Goal: Entertainment & Leisure: Consume media (video, audio)

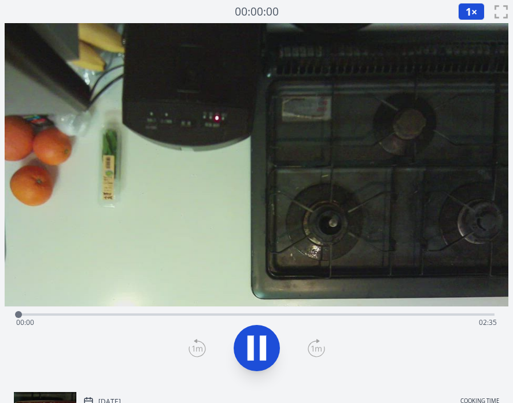
click at [198, 317] on div "Time elapsed: 00:00 Time remaining: 02:35" at bounding box center [256, 322] width 480 height 18
click at [305, 313] on div "Time elapsed: 00:58 Time remaining: 01:37" at bounding box center [256, 313] width 476 height 14
click at [409, 310] on div "Time elapsed: 01:34 Time remaining: 01:01" at bounding box center [256, 313] width 476 height 14
click at [451, 315] on div "Time elapsed: 02:08 Time remaining: 00:27" at bounding box center [256, 322] width 480 height 18
click at [266, 338] on icon at bounding box center [256, 348] width 32 height 32
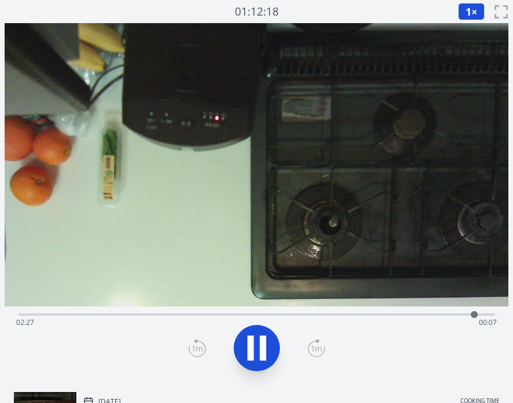
click at [133, 313] on div "Time elapsed: 02:27 Time remaining: 00:07" at bounding box center [256, 313] width 476 height 14
click at [245, 340] on icon at bounding box center [256, 348] width 32 height 32
click at [246, 353] on icon at bounding box center [256, 348] width 32 height 32
drag, startPoint x: 145, startPoint y: 314, endPoint x: 334, endPoint y: 295, distance: 190.1
click at [335, 295] on div "Time elapsed: 01:42 Time remaining: 00:52" at bounding box center [257, 203] width 504 height 360
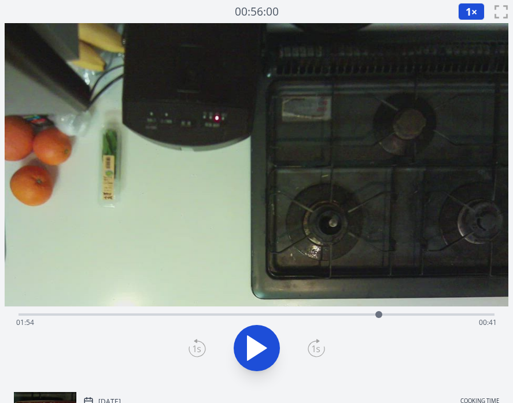
drag, startPoint x: 334, startPoint y: 314, endPoint x: 379, endPoint y: 313, distance: 45.1
click at [379, 313] on div at bounding box center [378, 314] width 7 height 7
drag, startPoint x: 379, startPoint y: 313, endPoint x: 347, endPoint y: 314, distance: 31.8
click at [347, 314] on div at bounding box center [348, 314] width 7 height 7
drag, startPoint x: 347, startPoint y: 314, endPoint x: 276, endPoint y: 316, distance: 70.5
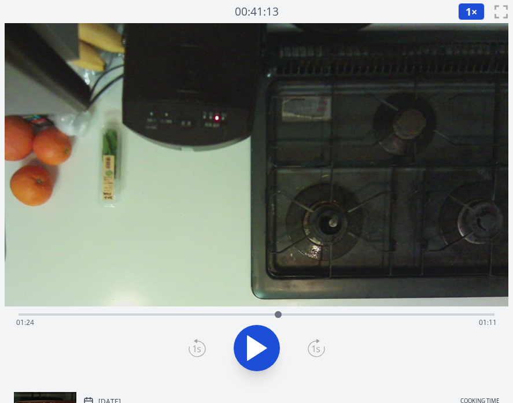
click at [276, 316] on div at bounding box center [278, 314] width 7 height 7
click at [262, 331] on button at bounding box center [257, 348] width 46 height 46
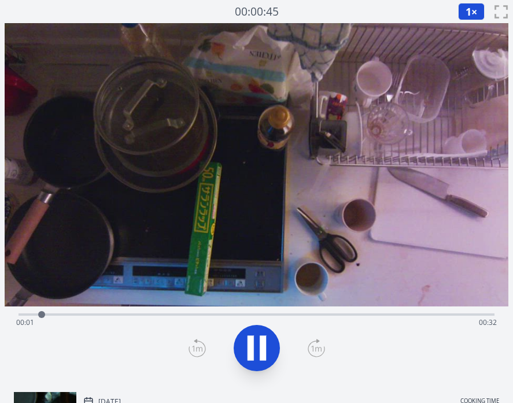
click at [112, 313] on div "Time elapsed: 00:01 Time remaining: 00:32" at bounding box center [256, 322] width 480 height 18
click at [227, 316] on div "Time elapsed: 00:07 Time remaining: 00:26" at bounding box center [256, 322] width 480 height 18
click at [282, 313] on div "Time elapsed: 00:16 Time remaining: 00:17" at bounding box center [256, 322] width 480 height 18
click at [102, 308] on div "Time elapsed: 00:20 Time remaining: 00:13" at bounding box center [256, 313] width 476 height 14
click at [146, 314] on div "Time elapsed: 00:06 Time remaining: 00:27" at bounding box center [256, 322] width 480 height 18
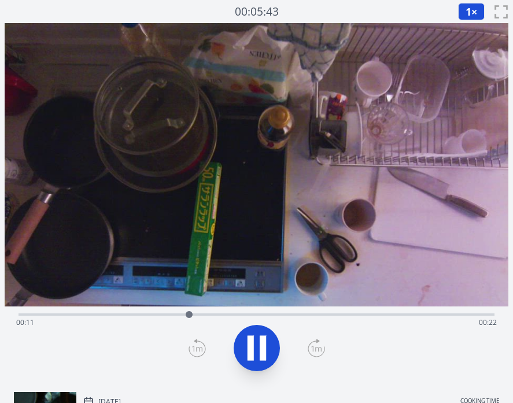
click at [208, 315] on div "Time elapsed: 00:11 Time remaining: 00:22" at bounding box center [256, 322] width 480 height 18
click at [267, 314] on div "Time elapsed: 00:14 Time remaining: 00:19" at bounding box center [256, 322] width 480 height 18
click at [316, 317] on div "Time elapsed: 00:17 Time remaining: 00:16" at bounding box center [256, 322] width 480 height 18
click at [341, 319] on div "Time elapsed: 00:21 Time remaining: 00:12" at bounding box center [256, 322] width 480 height 18
click at [405, 315] on div "Time elapsed: 00:23 Time remaining: 00:10" at bounding box center [256, 322] width 480 height 18
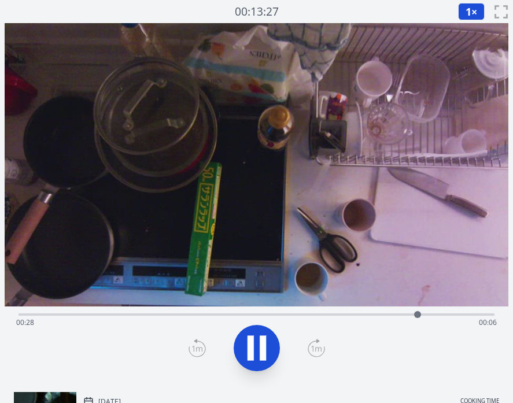
click at [251, 342] on icon at bounding box center [250, 348] width 6 height 25
click at [199, 313] on div "Time elapsed: 00:29 Time remaining: 00:05" at bounding box center [256, 322] width 480 height 18
click at [245, 339] on icon at bounding box center [256, 348] width 32 height 32
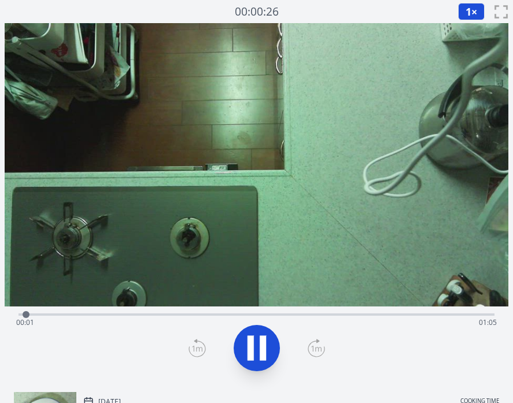
click at [216, 313] on div "Time elapsed: 00:01 Time remaining: 01:05" at bounding box center [256, 322] width 480 height 18
click at [269, 350] on icon at bounding box center [256, 348] width 32 height 32
drag, startPoint x: 254, startPoint y: 314, endPoint x: 234, endPoint y: 319, distance: 21.3
click at [234, 319] on div at bounding box center [232, 314] width 17 height 17
drag, startPoint x: 234, startPoint y: 319, endPoint x: 303, endPoint y: 319, distance: 69.4
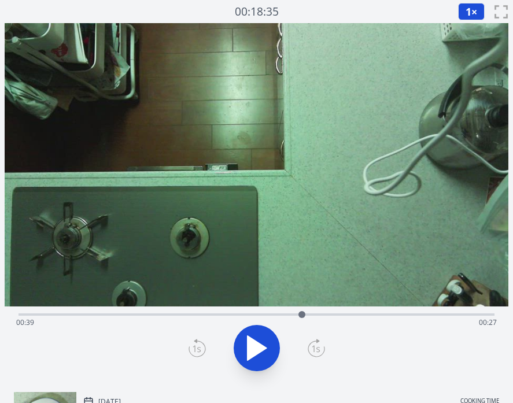
click at [303, 319] on div at bounding box center [301, 314] width 17 height 17
drag, startPoint x: 303, startPoint y: 319, endPoint x: 385, endPoint y: 324, distance: 82.3
click at [385, 316] on div "Time elapsed: 00:48 Time remaining: 00:18" at bounding box center [256, 314] width 476 height 2
drag, startPoint x: 385, startPoint y: 315, endPoint x: 427, endPoint y: 320, distance: 41.9
click at [427, 320] on div at bounding box center [425, 314] width 17 height 17
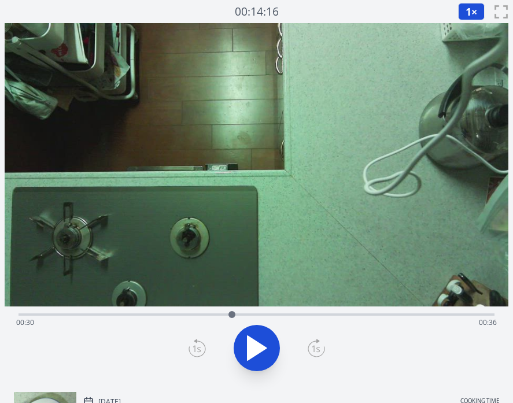
drag, startPoint x: 424, startPoint y: 313, endPoint x: 224, endPoint y: 310, distance: 200.6
click at [224, 310] on div at bounding box center [231, 314] width 17 height 17
click at [122, 312] on div "Time elapsed: 00:29 Time remaining: 00:37" at bounding box center [256, 313] width 476 height 14
click at [51, 314] on div "Time elapsed: 00:15 Time remaining: 00:51" at bounding box center [256, 322] width 480 height 18
click at [69, 313] on div "Time elapsed: 00:05 Time remaining: 01:01" at bounding box center [256, 322] width 480 height 18
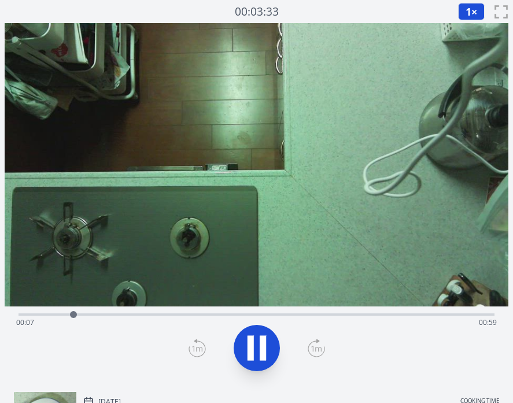
click at [93, 313] on div "Time elapsed: 00:07 Time remaining: 00:59" at bounding box center [256, 322] width 480 height 18
click at [114, 315] on div "Time elapsed: 00:11 Time remaining: 00:55" at bounding box center [256, 322] width 480 height 18
click at [143, 315] on div "Time elapsed: 00:13 Time remaining: 00:53" at bounding box center [256, 322] width 480 height 18
click at [167, 313] on div "Time elapsed: 00:17 Time remaining: 00:49" at bounding box center [256, 313] width 476 height 14
click at [198, 313] on div "Time elapsed: 00:22 Time remaining: 00:44" at bounding box center [256, 322] width 480 height 18
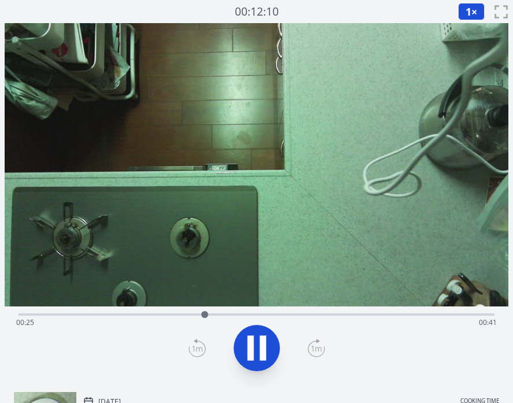
click at [225, 316] on div "Time elapsed: 00:25 Time remaining: 00:41" at bounding box center [256, 322] width 480 height 18
click at [258, 341] on icon at bounding box center [256, 348] width 32 height 32
